Goal: Find contact information: Find contact information

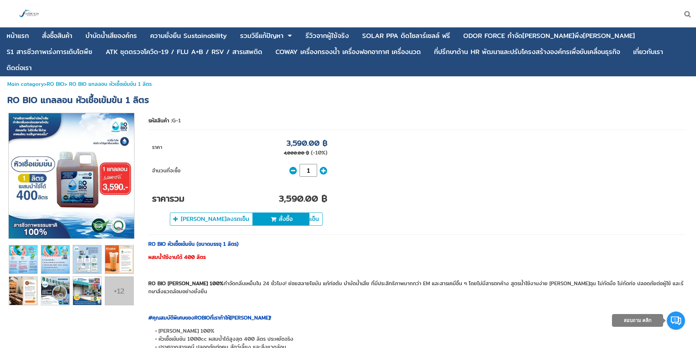
click at [407, 154] on div "ราคา 3,590.00 ฿ 4,000.00 ฿ (-10%) จำนวนที่จะซื้อ 1 3,590.00 ฿" at bounding box center [416, 182] width 537 height 97
click at [400, 159] on div "ราคา 3,590.00 ฿ 4,000.00 ฿ (-10%) จำนวนที่จะซื้อ 1 3,590.00 ฿" at bounding box center [416, 182] width 537 height 97
click at [32, 65] on div "ติดต่อเรา" at bounding box center [19, 68] width 25 height 7
click at [256, 22] on div at bounding box center [457, 13] width 477 height 27
